Goal: Task Accomplishment & Management: Manage account settings

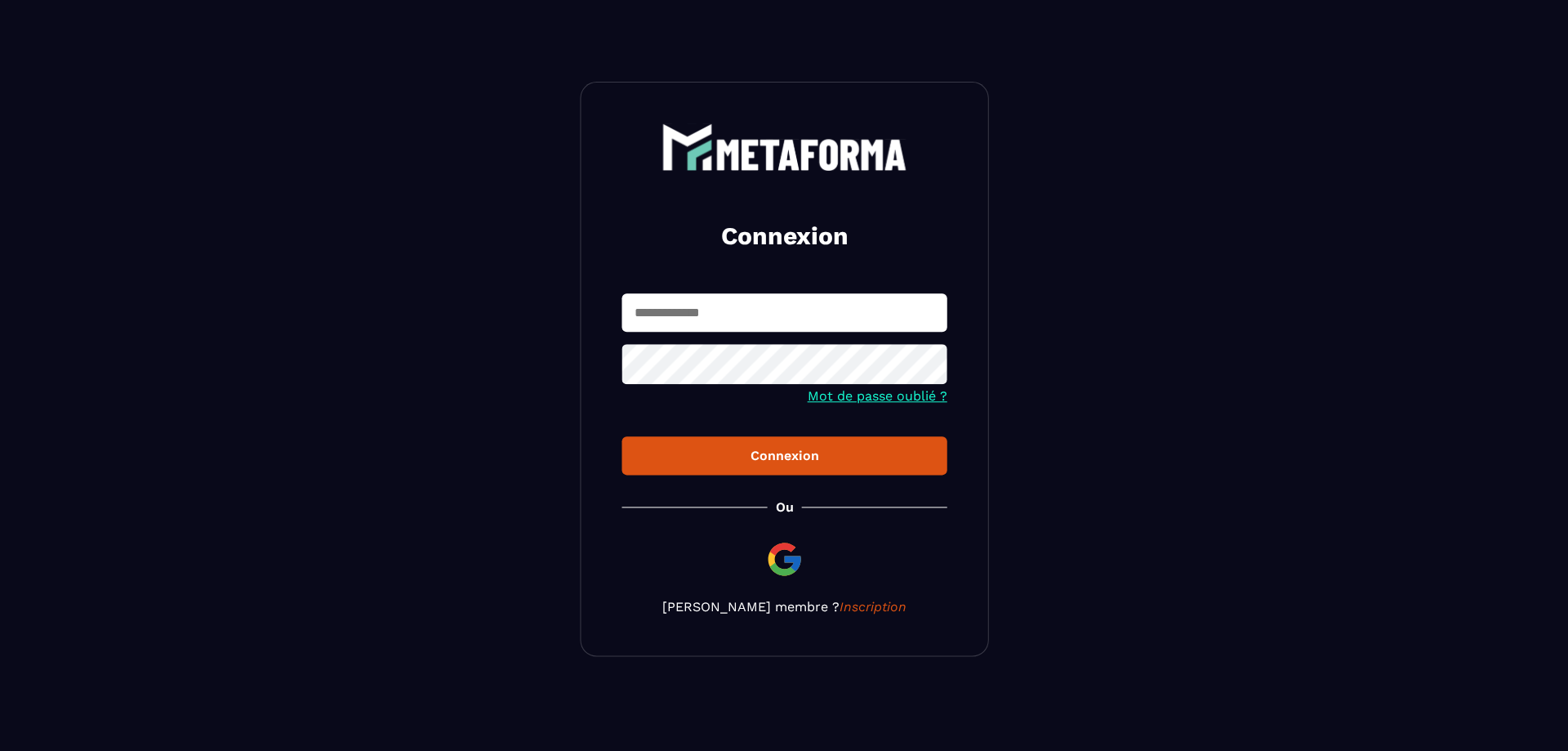
click at [774, 442] on button "Connexion" at bounding box center [784, 456] width 325 height 39
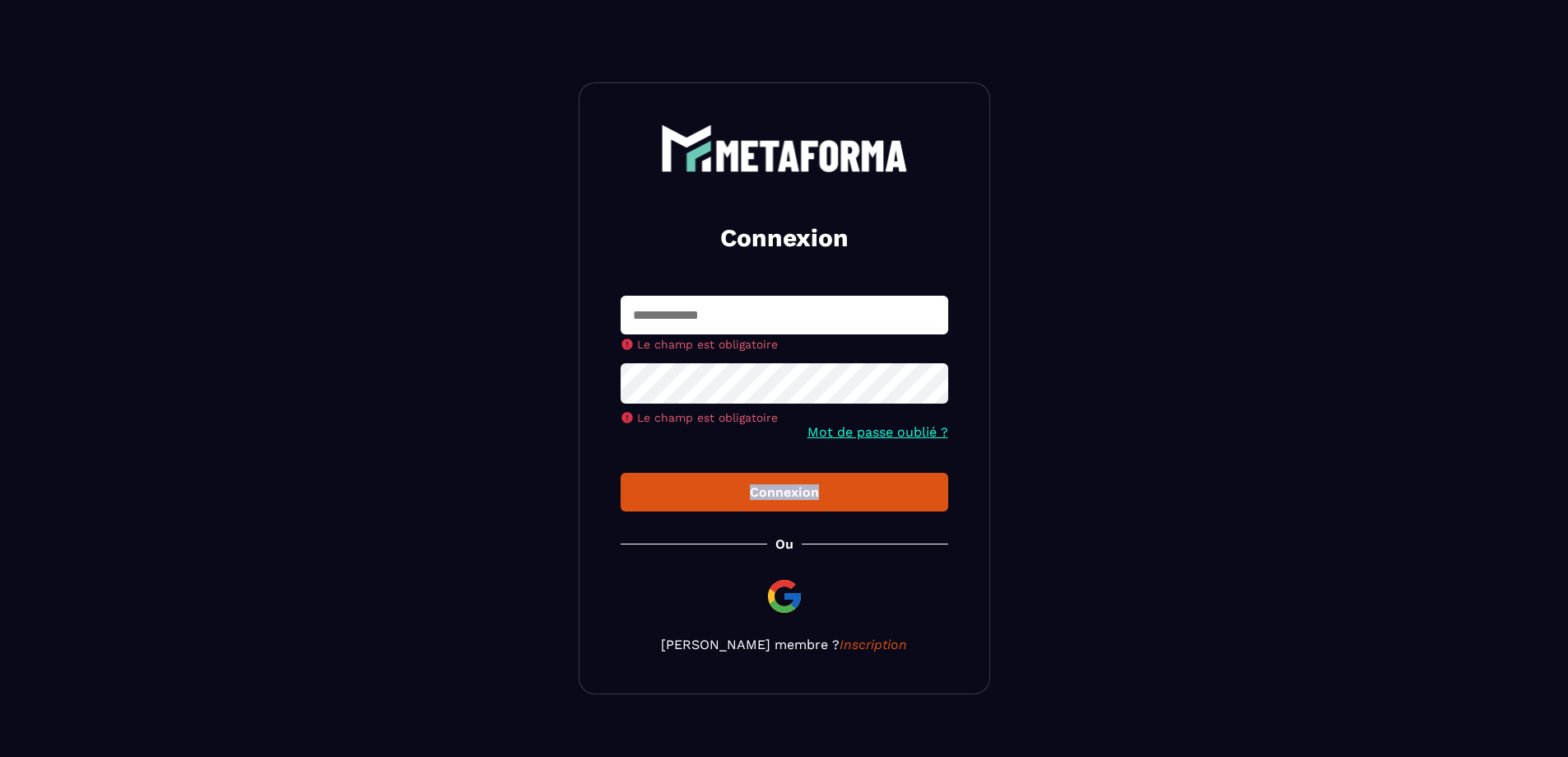
click at [780, 445] on form "Le champ est obligatoire Le champ est obligatoire Mot de passe oublié ? Connexi…" at bounding box center [784, 403] width 328 height 215
click at [777, 445] on form "Le champ est obligatoire Le champ est obligatoire Mot de passe oublié ? Connexi…" at bounding box center [784, 403] width 328 height 215
click at [780, 308] on input "text" at bounding box center [784, 314] width 328 height 39
type input "**********"
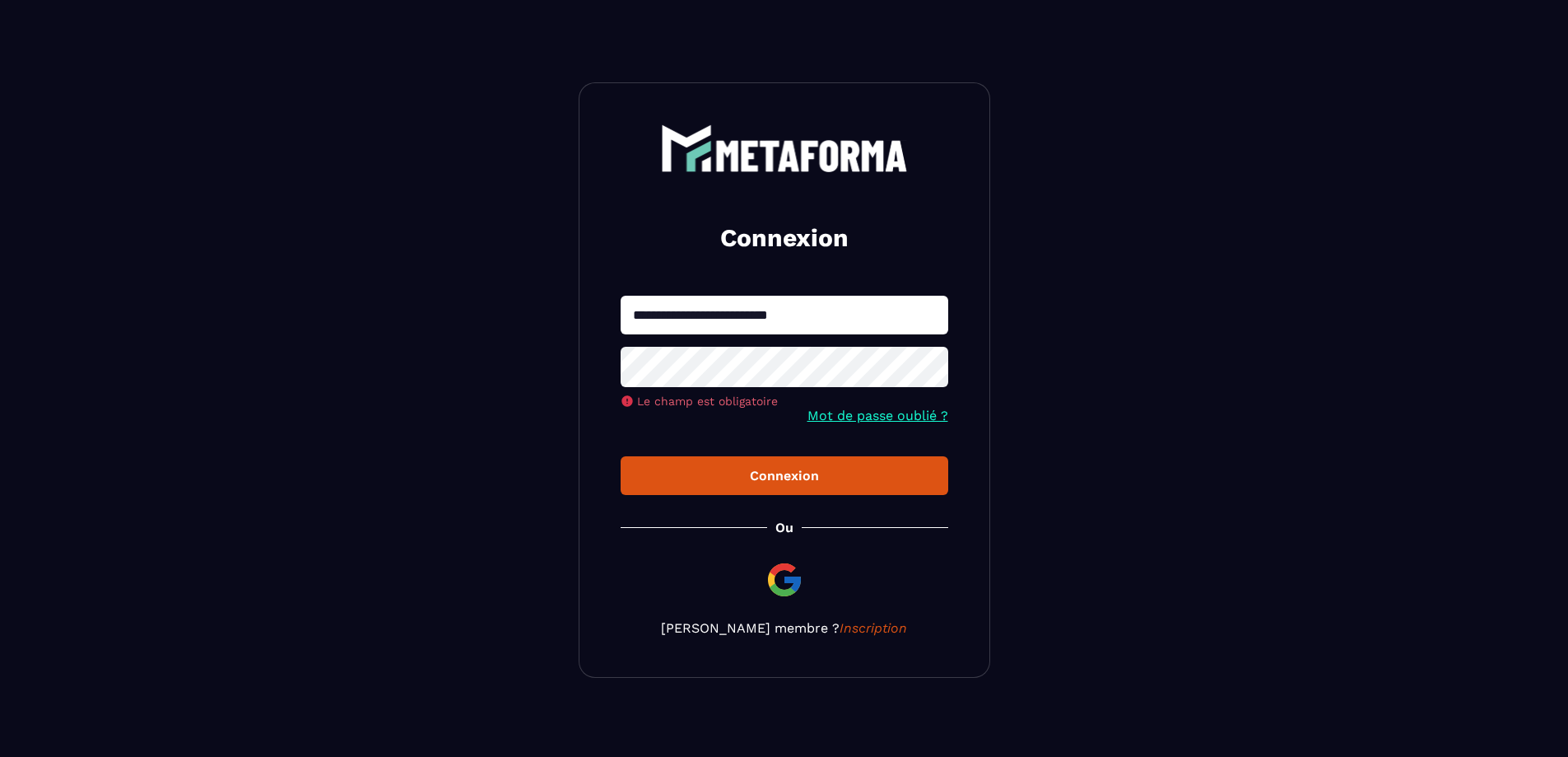
click at [786, 571] on img at bounding box center [785, 580] width 40 height 40
